Goal: Task Accomplishment & Management: Use online tool/utility

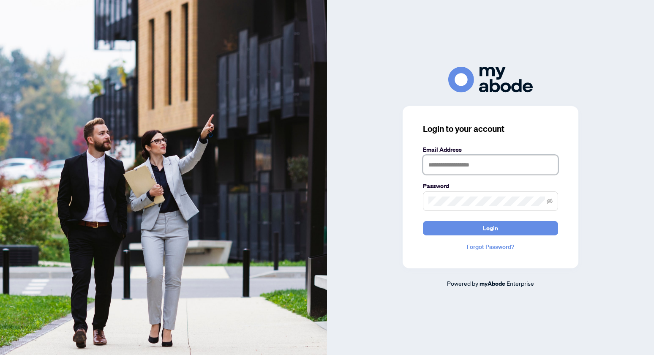
click at [444, 172] on input "text" at bounding box center [490, 164] width 135 height 19
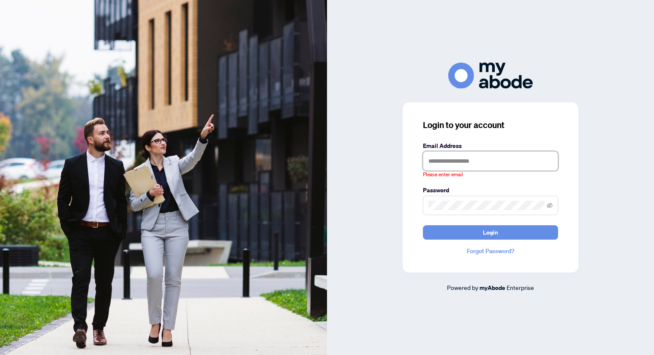
type input "**********"
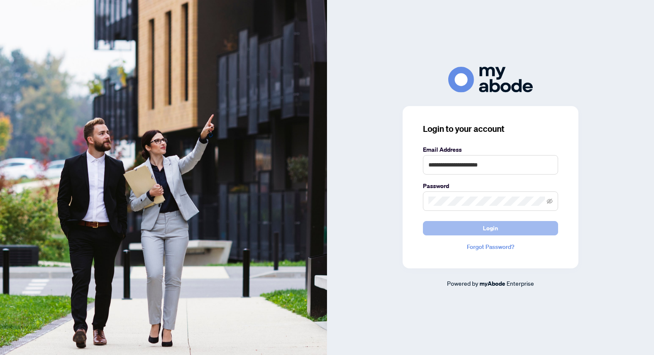
click at [503, 228] on button "Login" at bounding box center [490, 228] width 135 height 14
